Goal: Task Accomplishment & Management: Manage account settings

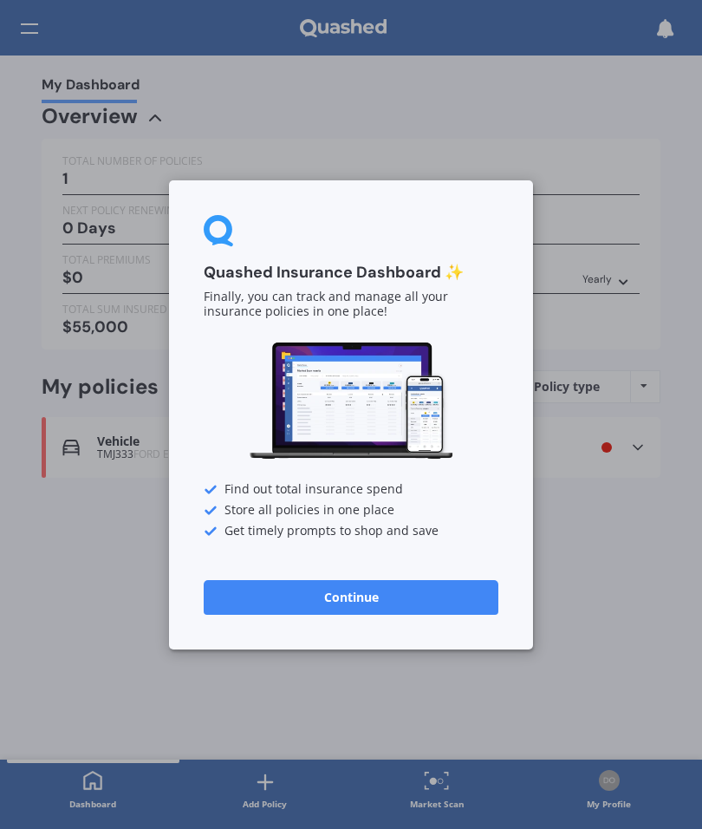
click at [367, 602] on button "Continue" at bounding box center [351, 596] width 295 height 35
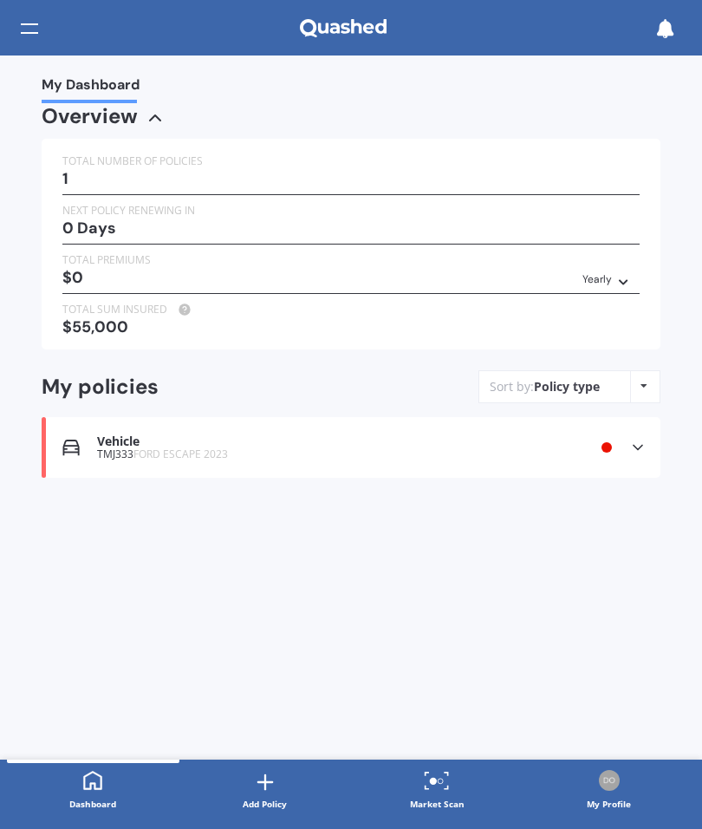
click at [155, 172] on div "1" at bounding box center [350, 178] width 577 height 17
click at [617, 277] on icon at bounding box center [623, 279] width 12 height 10
click at [589, 300] on span "Yearly" at bounding box center [581, 308] width 36 height 16
click at [124, 319] on div "$55,000" at bounding box center [350, 326] width 577 height 17
click at [645, 439] on icon at bounding box center [637, 447] width 17 height 17
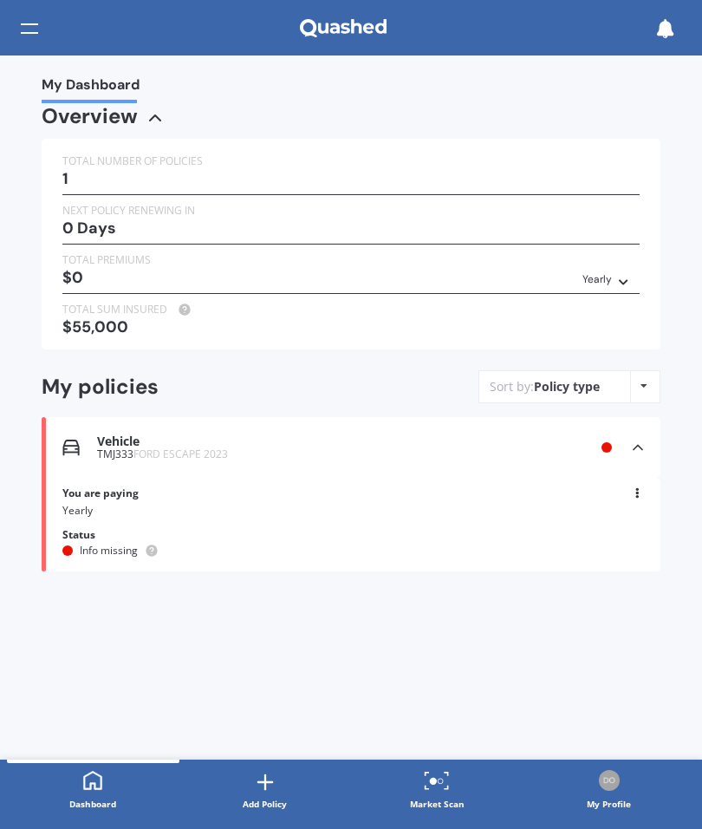
click at [646, 439] on icon at bounding box center [637, 447] width 17 height 17
click at [645, 381] on icon at bounding box center [644, 386] width 7 height 10
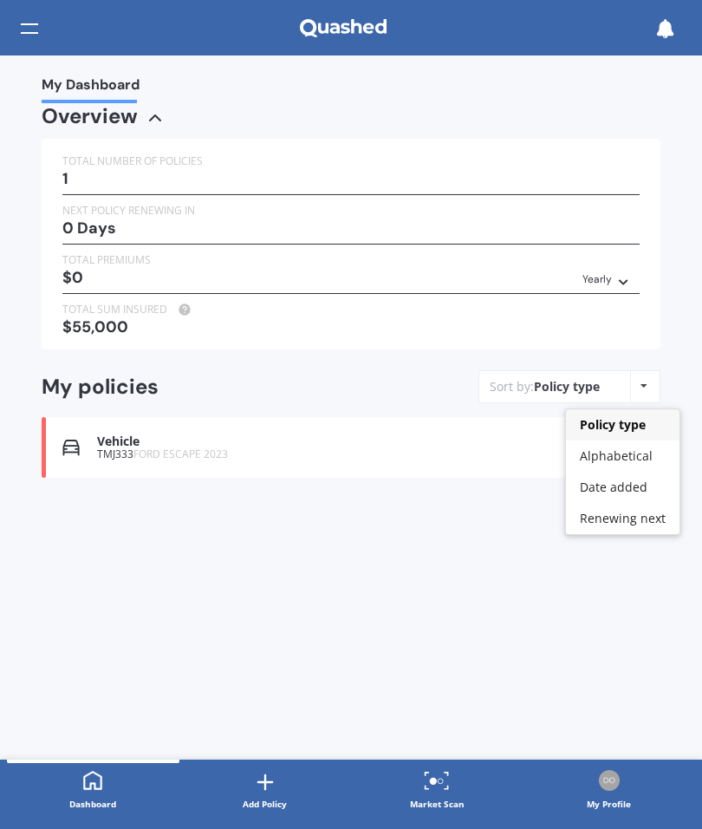
click at [640, 517] on span "Renewing next" at bounding box center [623, 518] width 86 height 16
click at [162, 172] on div "1" at bounding box center [350, 178] width 577 height 17
click at [628, 170] on div "1" at bounding box center [350, 178] width 577 height 17
click at [148, 113] on icon at bounding box center [155, 117] width 21 height 21
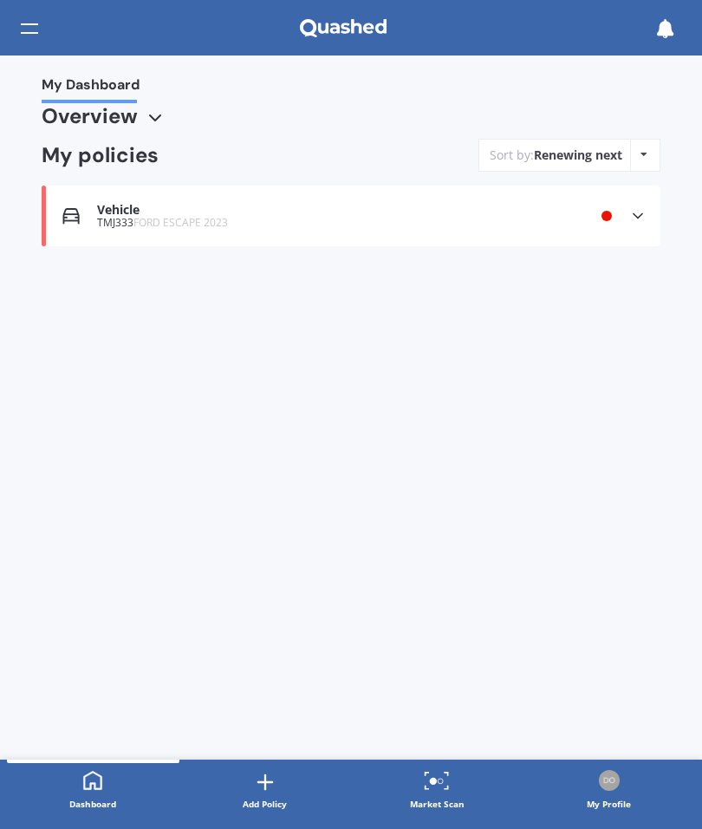
click at [585, 153] on div "Renewing next" at bounding box center [578, 154] width 88 height 17
click at [647, 153] on icon at bounding box center [644, 154] width 7 height 10
click at [634, 296] on div "Renewing next" at bounding box center [624, 286] width 116 height 31
click at [643, 217] on icon at bounding box center [637, 215] width 17 height 17
click at [109, 320] on span "Info missing" at bounding box center [109, 318] width 58 height 15
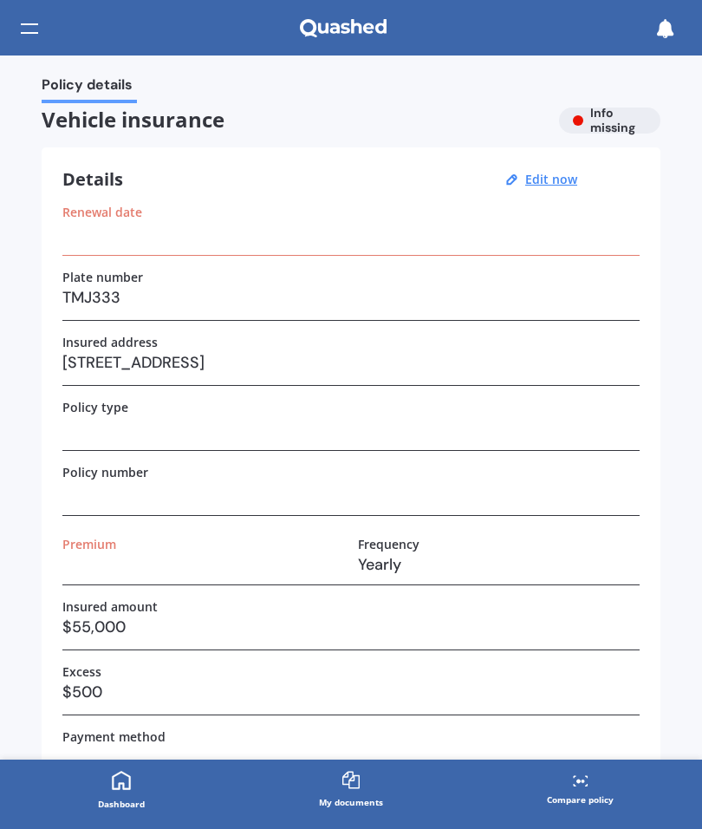
click at [119, 233] on h3 at bounding box center [350, 232] width 577 height 26
click at [572, 240] on h3 at bounding box center [350, 232] width 577 height 26
click at [559, 184] on u "Edit now" at bounding box center [551, 179] width 52 height 16
